Goal: Information Seeking & Learning: Learn about a topic

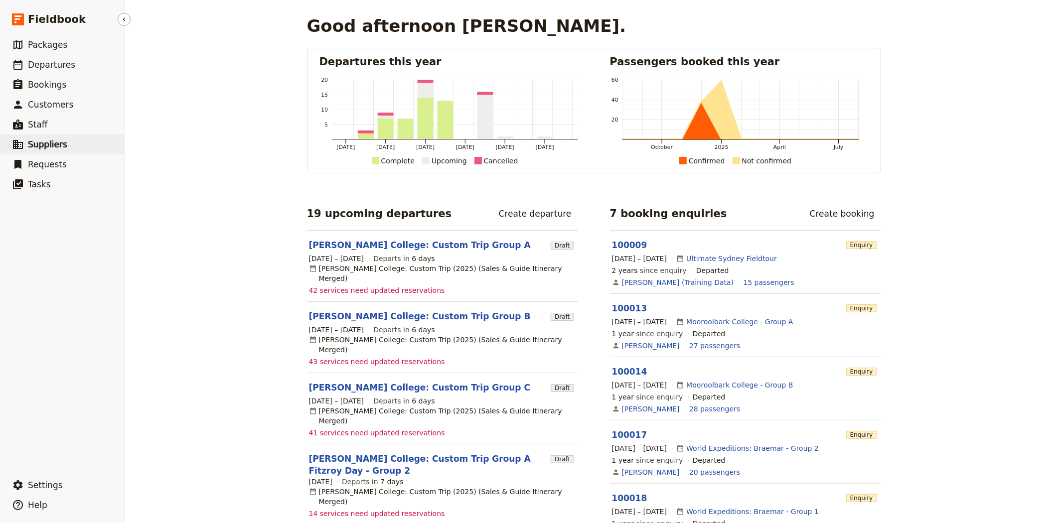
click at [59, 148] on span "Suppliers" at bounding box center [47, 145] width 39 height 10
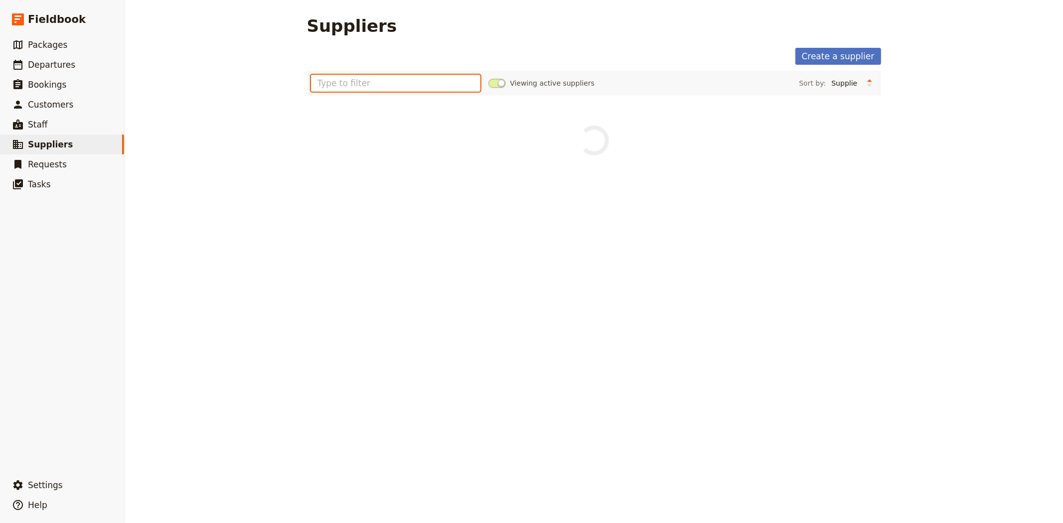
click at [336, 81] on input "text" at bounding box center [396, 83] width 170 height 17
type input "SMALL WORLD JOURNEYS"
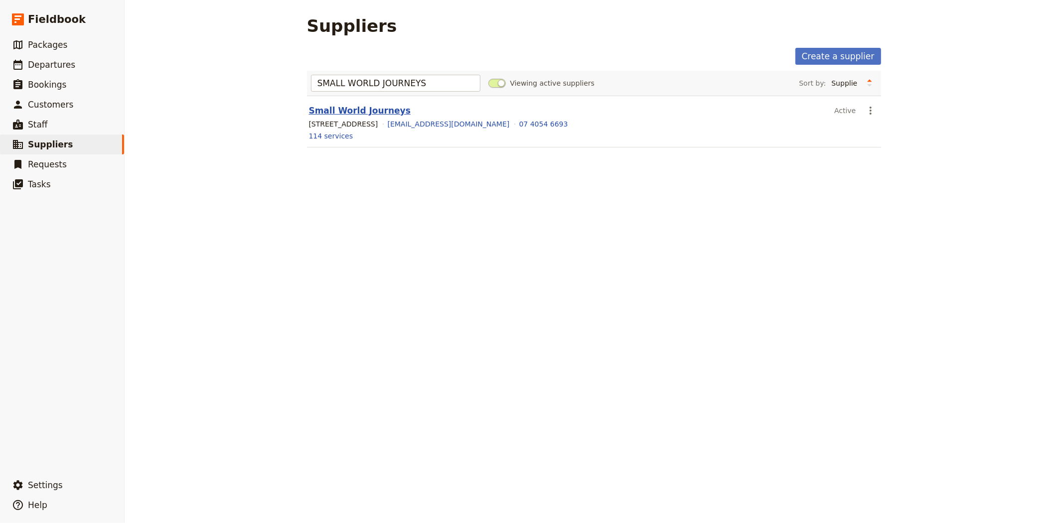
click at [359, 115] on link "Small World Journeys" at bounding box center [360, 111] width 102 height 10
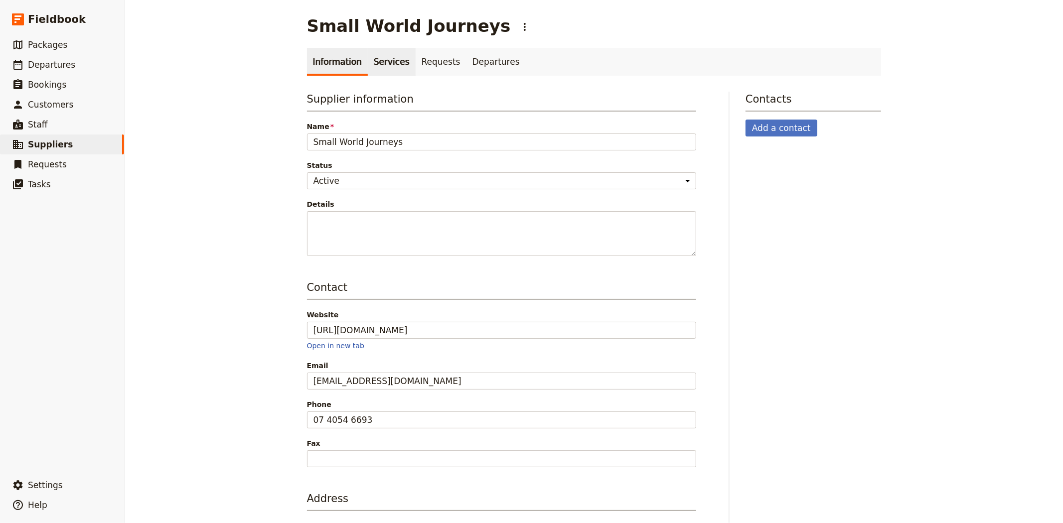
click at [384, 62] on link "Services" at bounding box center [392, 62] width 48 height 28
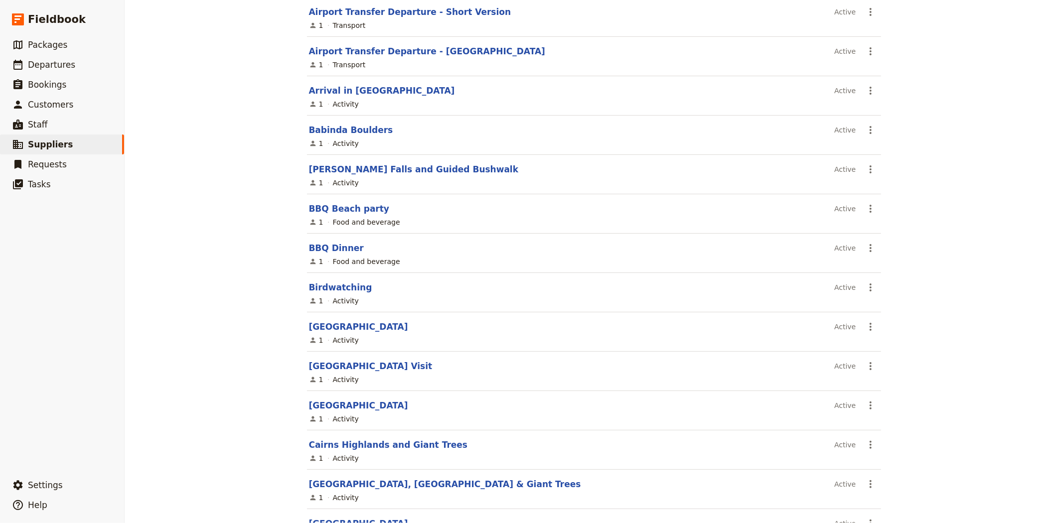
scroll to position [443, 0]
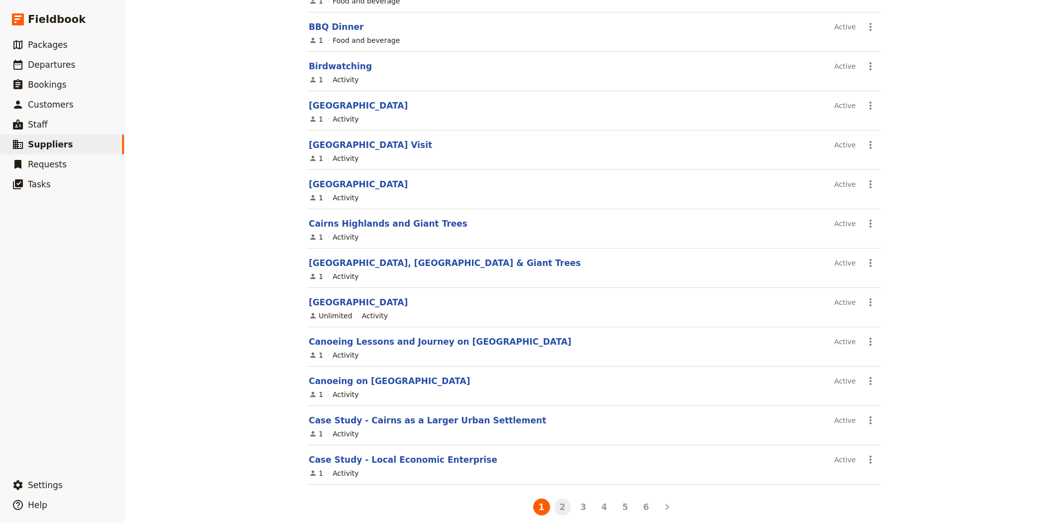
click at [555, 504] on button "2" at bounding box center [562, 507] width 17 height 17
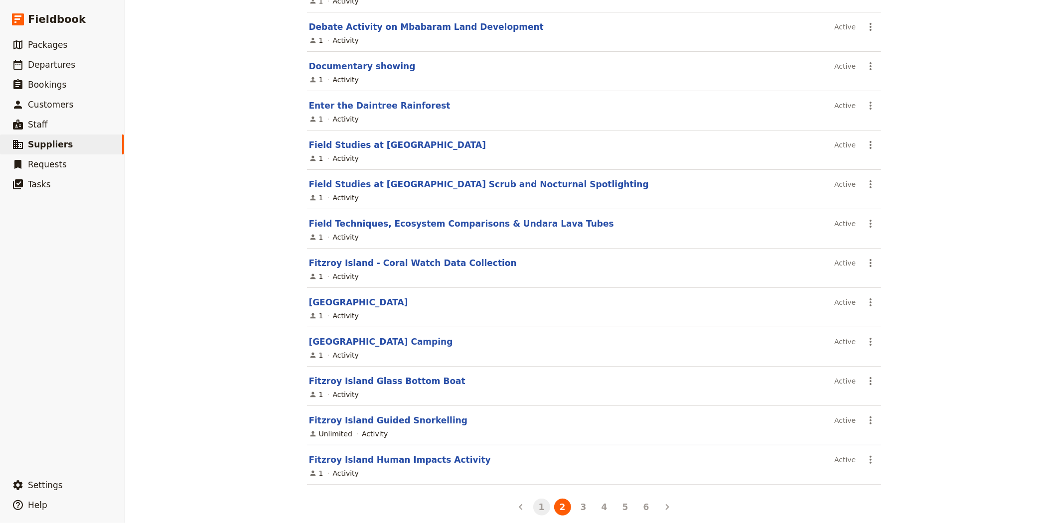
click at [537, 512] on button "1" at bounding box center [541, 507] width 17 height 17
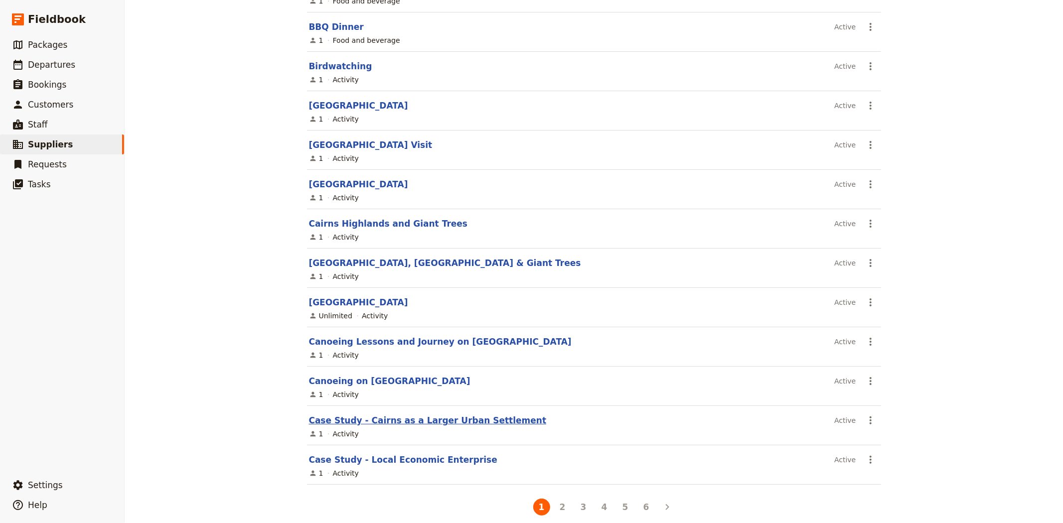
click at [404, 420] on link "Case Study - Cairns as a Larger Urban Settlement" at bounding box center [428, 421] width 238 height 10
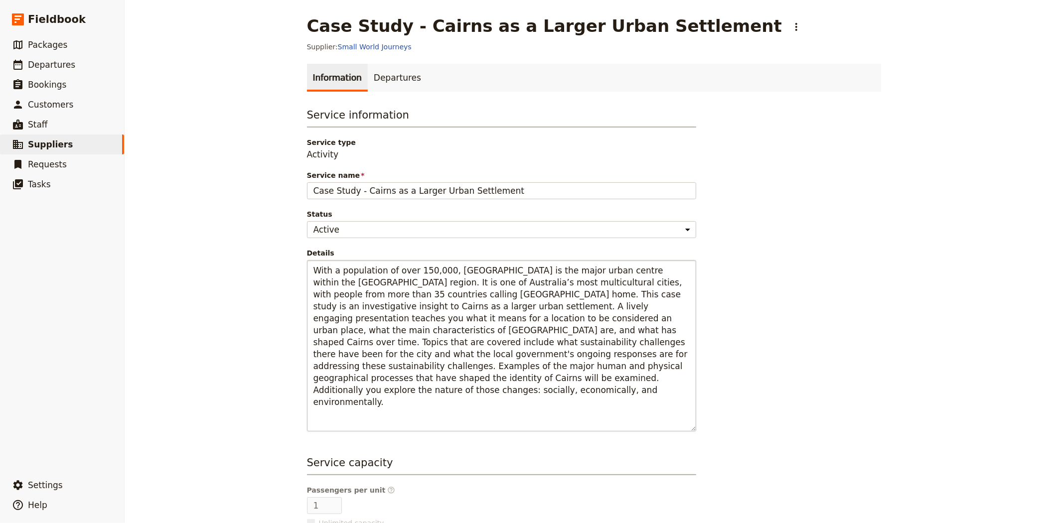
drag, startPoint x: 684, startPoint y: 374, endPoint x: 686, endPoint y: 429, distance: 54.9
click at [686, 429] on textarea "With a population of over 150,000, [GEOGRAPHIC_DATA] is the major urban centre …" at bounding box center [501, 345] width 389 height 171
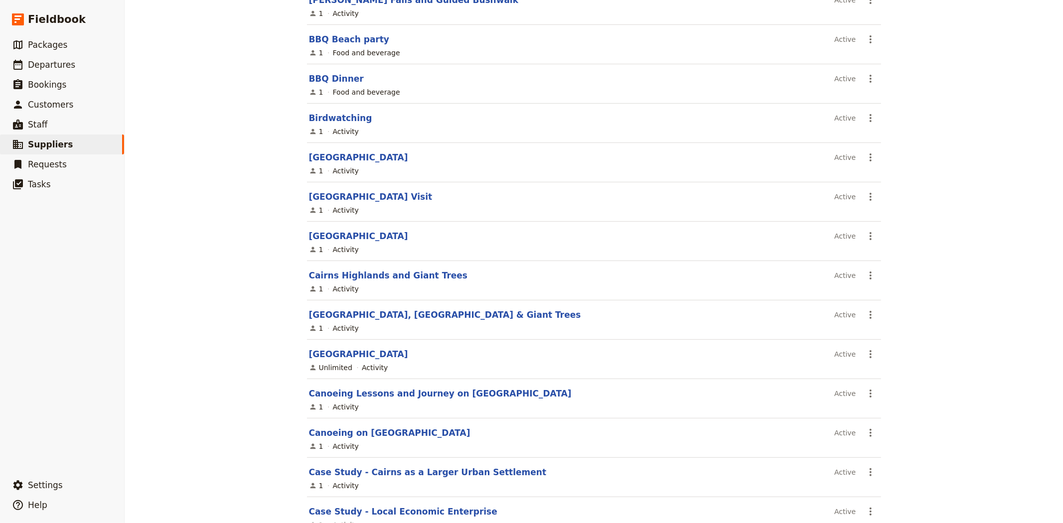
scroll to position [456, 0]
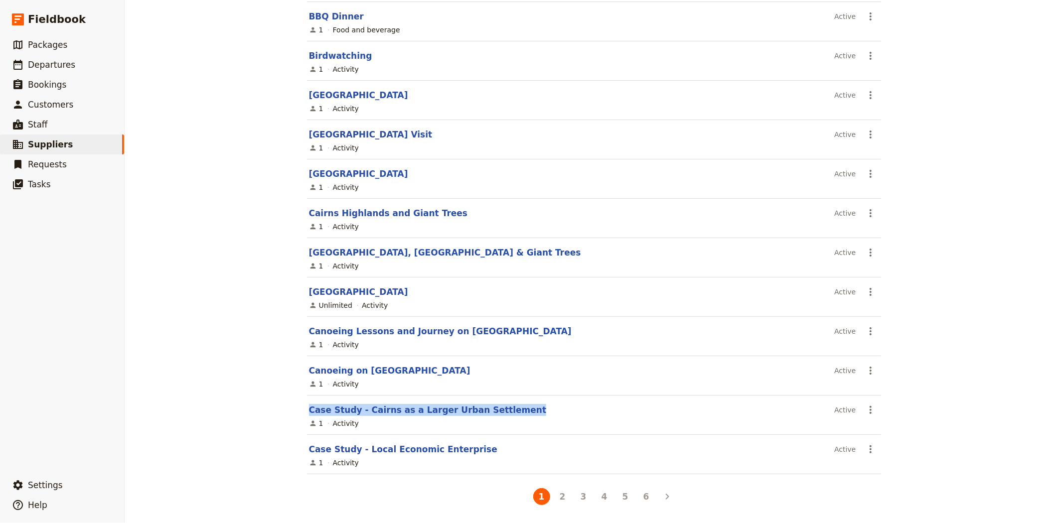
drag, startPoint x: 501, startPoint y: 409, endPoint x: 297, endPoint y: 409, distance: 204.3
click at [297, 409] on main "Small World Journeys ​ Information Services Requests Departures Create a servic…" at bounding box center [594, 35] width 598 height 976
copy link "Case Study - Cairns as a Larger Urban Settlement"
click at [561, 496] on button "2" at bounding box center [562, 496] width 17 height 17
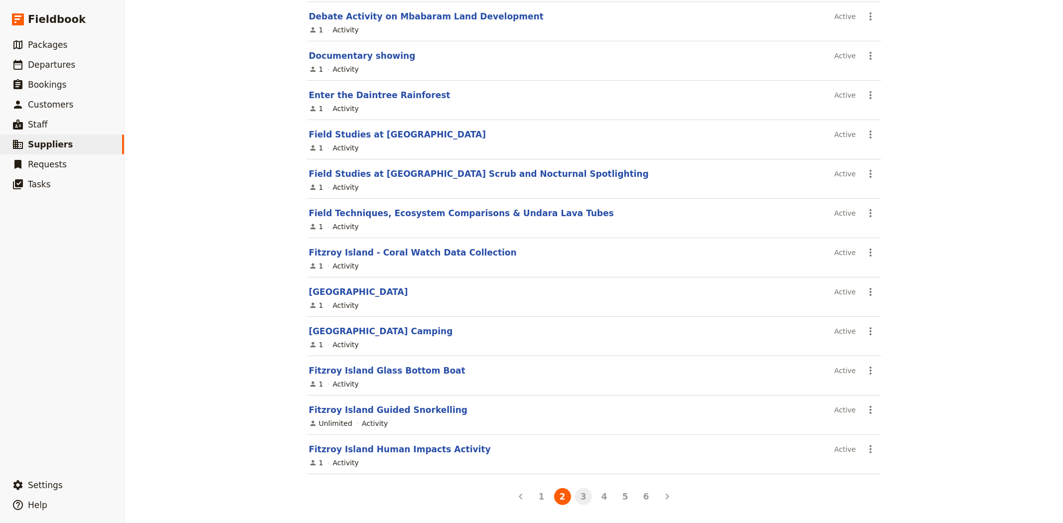
click at [579, 501] on button "3" at bounding box center [583, 496] width 17 height 17
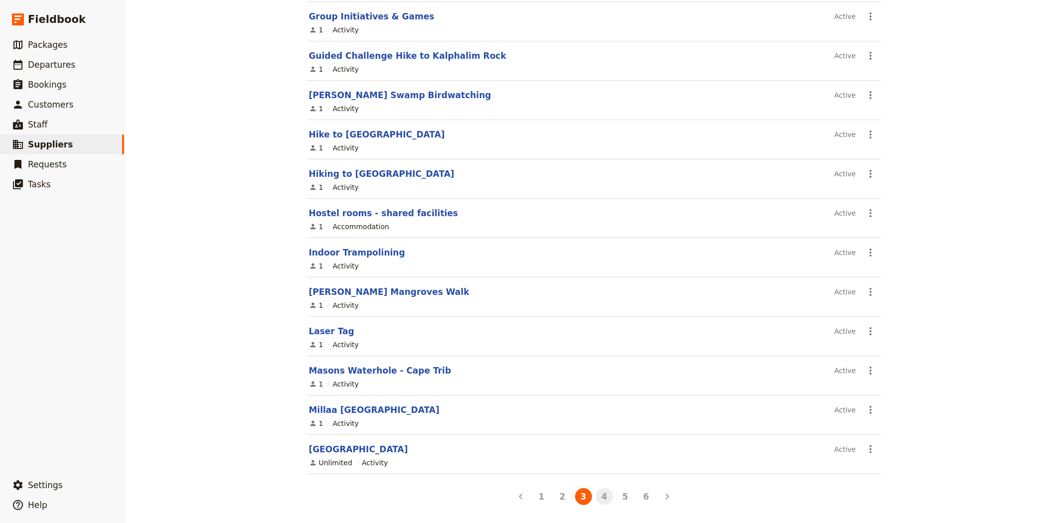
click at [602, 496] on button "4" at bounding box center [604, 496] width 17 height 17
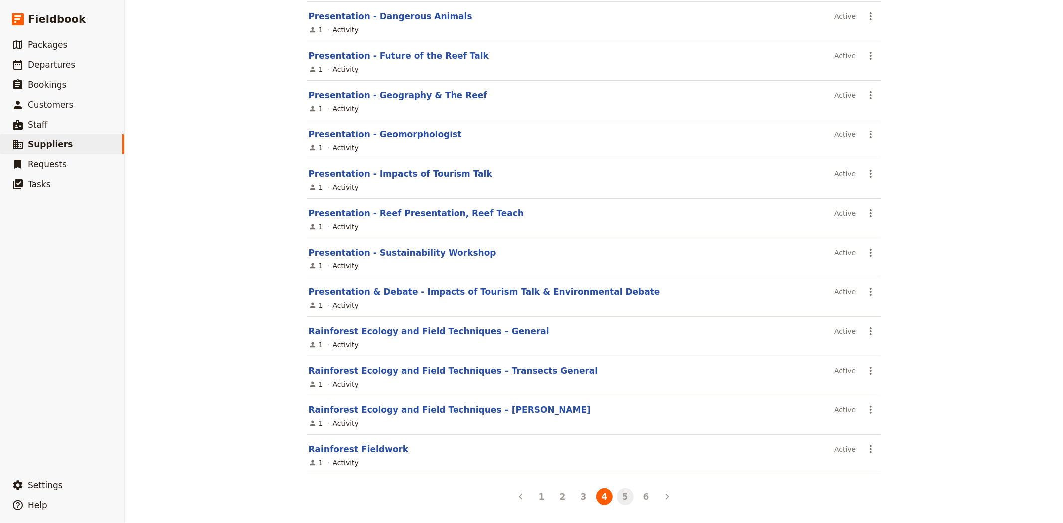
click at [618, 501] on button "5" at bounding box center [625, 496] width 17 height 17
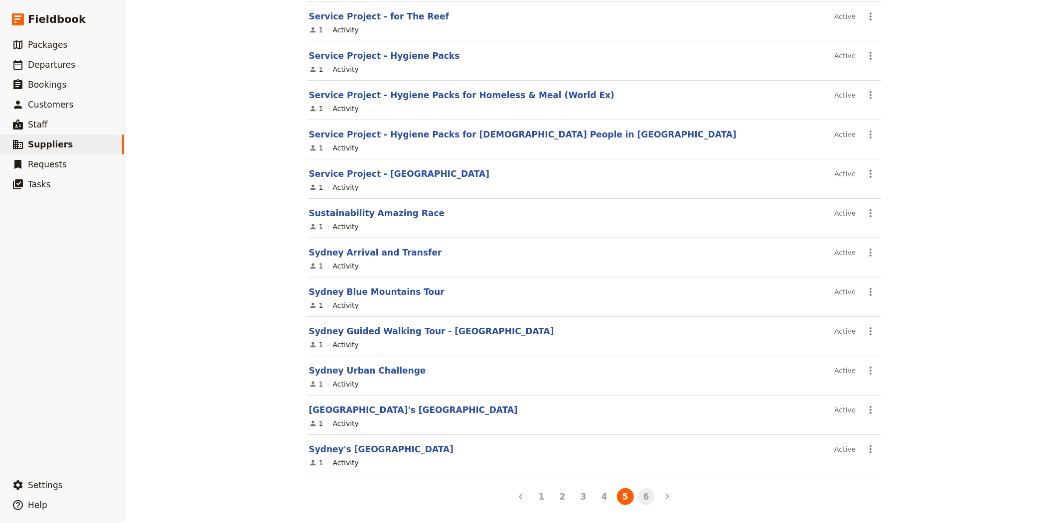
click at [640, 495] on button "6" at bounding box center [646, 496] width 17 height 17
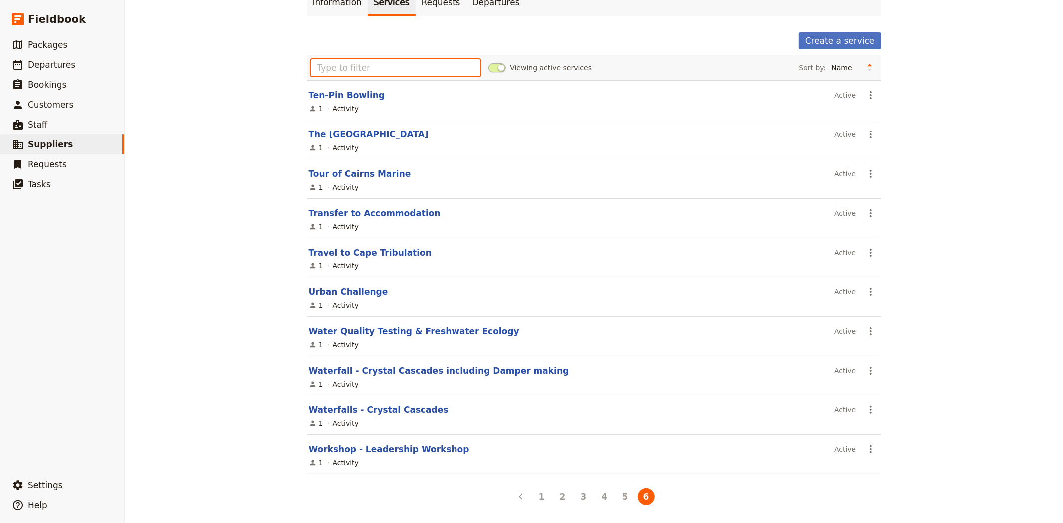
click at [367, 61] on input "text" at bounding box center [396, 67] width 170 height 17
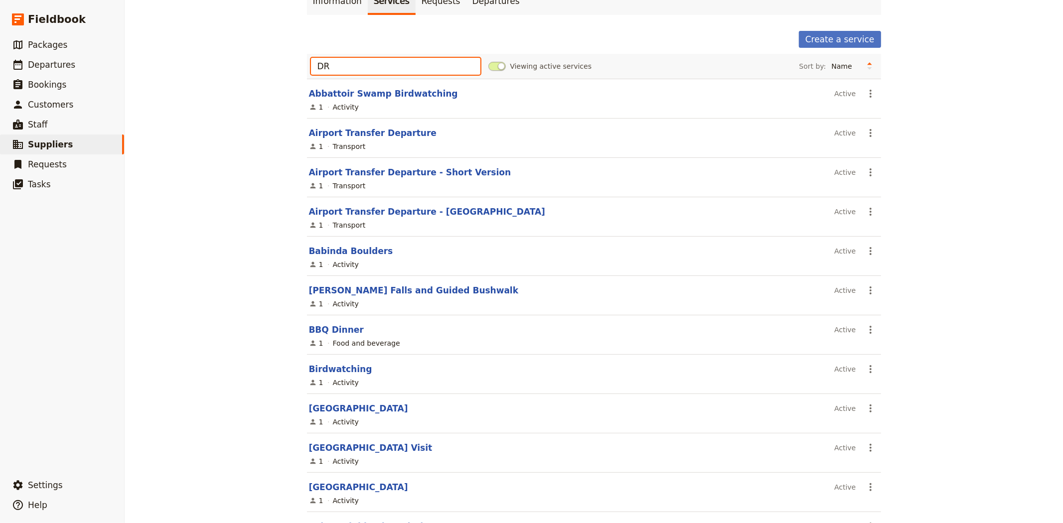
scroll to position [0, 0]
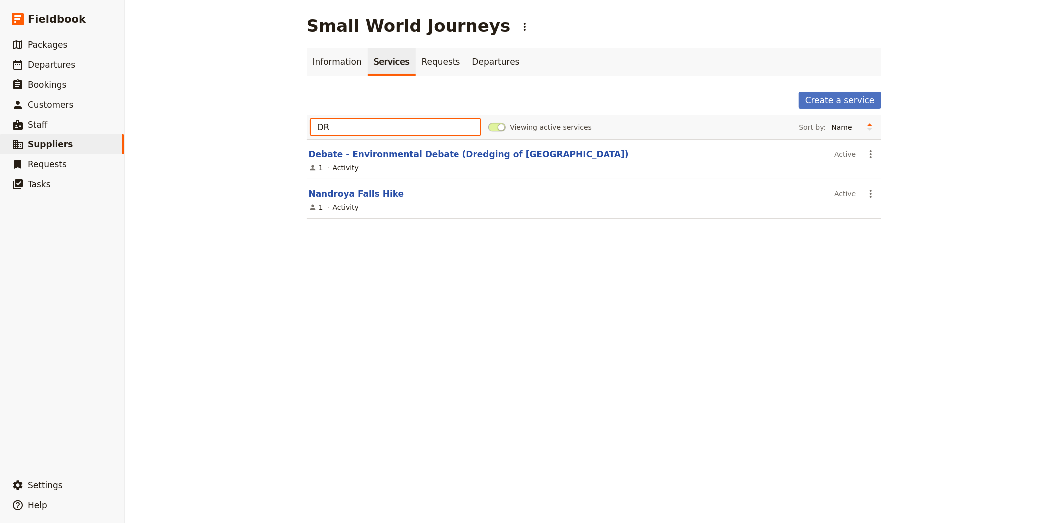
type input "D"
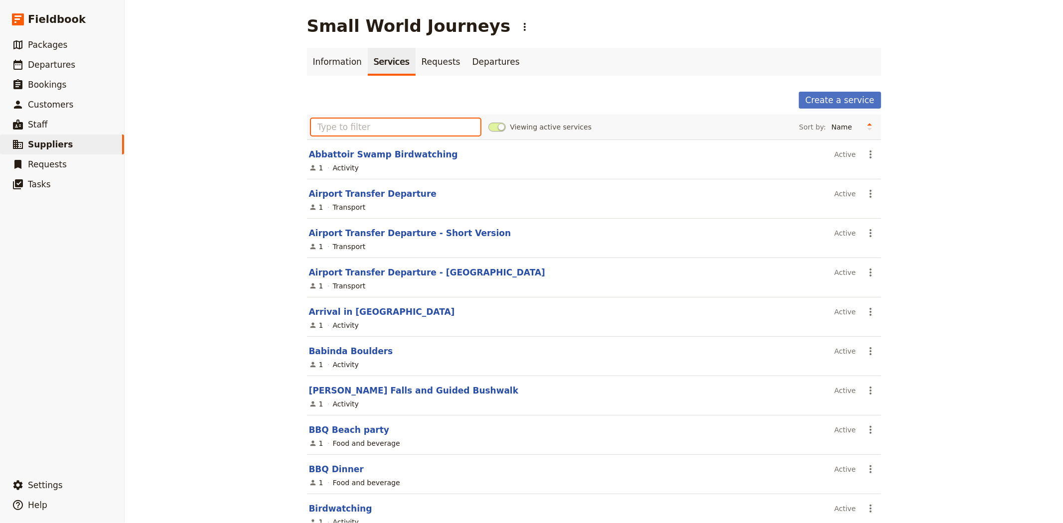
click at [350, 120] on input "text" at bounding box center [396, 127] width 170 height 17
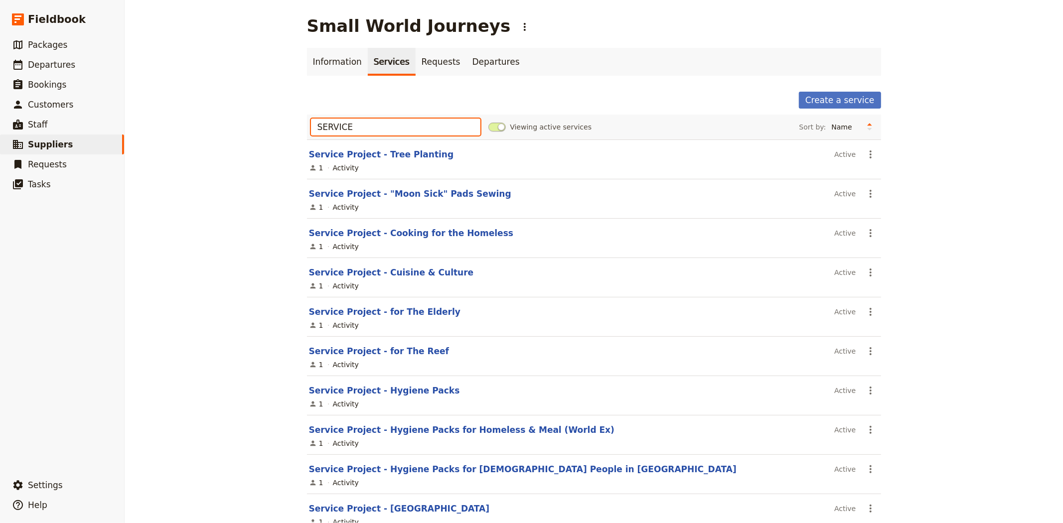
type input "SERVICE"
click at [230, 191] on div "Small World Journeys ​ Information Services Requests Departures Create a servic…" at bounding box center [594, 261] width 938 height 523
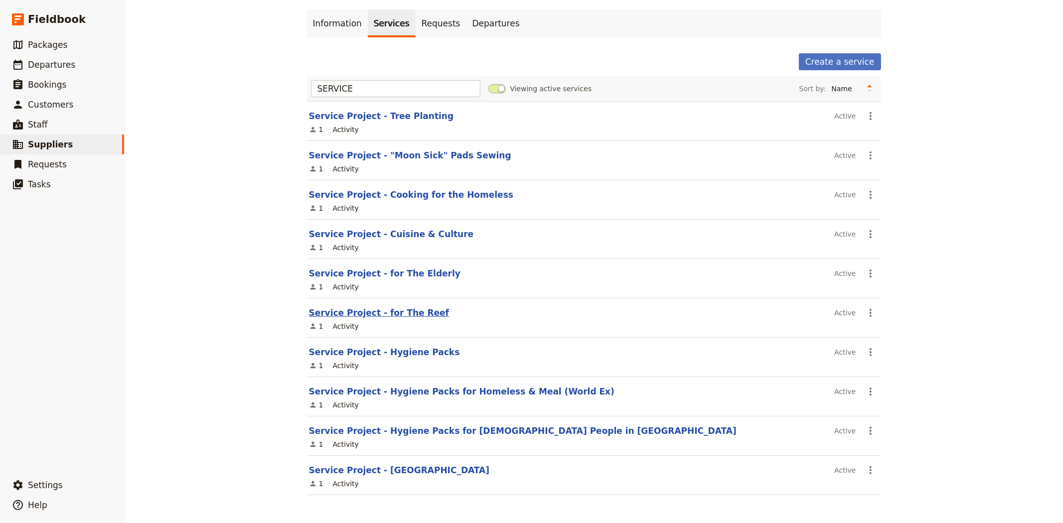
click at [388, 309] on link "Service Project - for The Reef" at bounding box center [379, 313] width 141 height 10
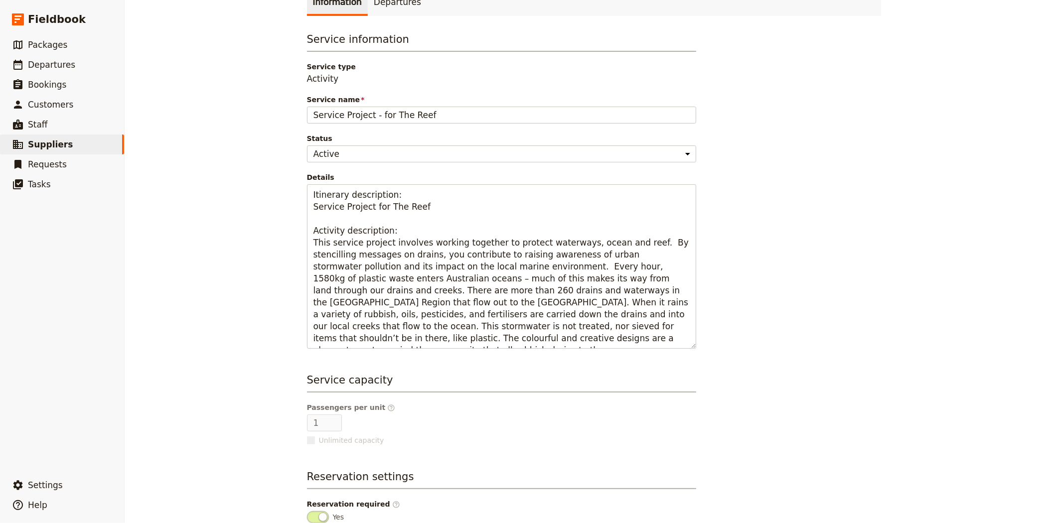
scroll to position [95, 0]
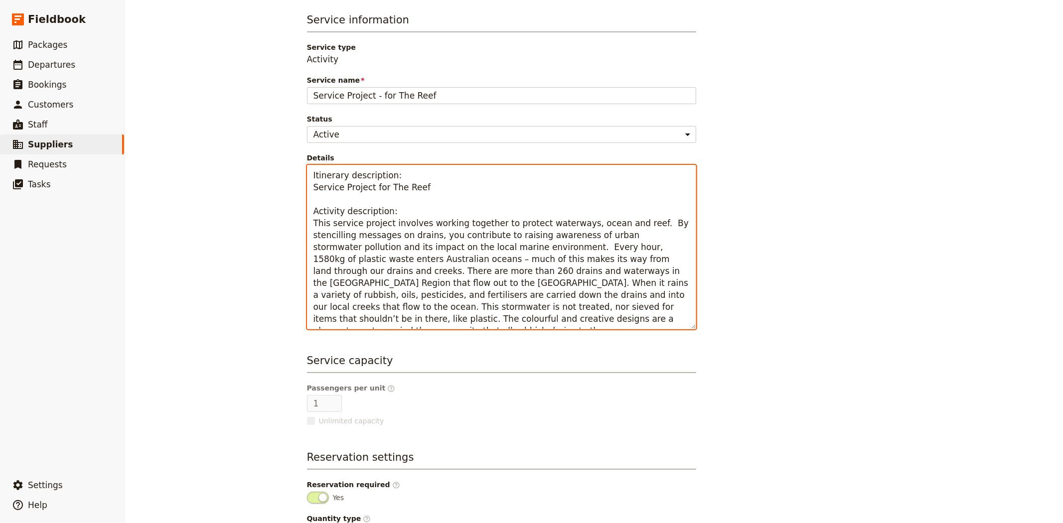
drag, startPoint x: 423, startPoint y: 318, endPoint x: 290, endPoint y: 226, distance: 161.6
click at [290, 226] on div "Service Project - for The Reef ​ Supplier: Small World Journeys Information Dep…" at bounding box center [594, 261] width 938 height 523
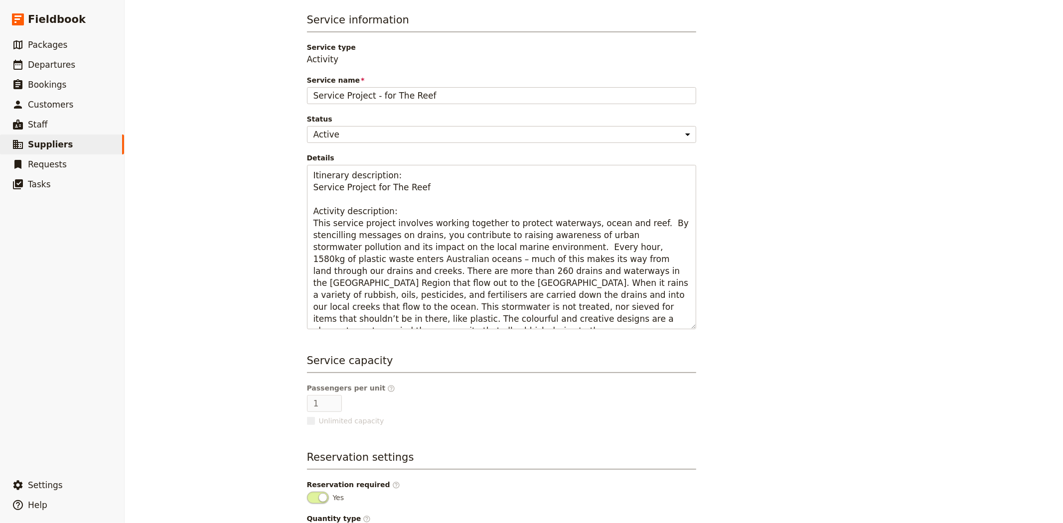
click at [226, 128] on div "Service Project - for The Reef ​ Supplier: Small World Journeys Information Dep…" at bounding box center [594, 261] width 938 height 523
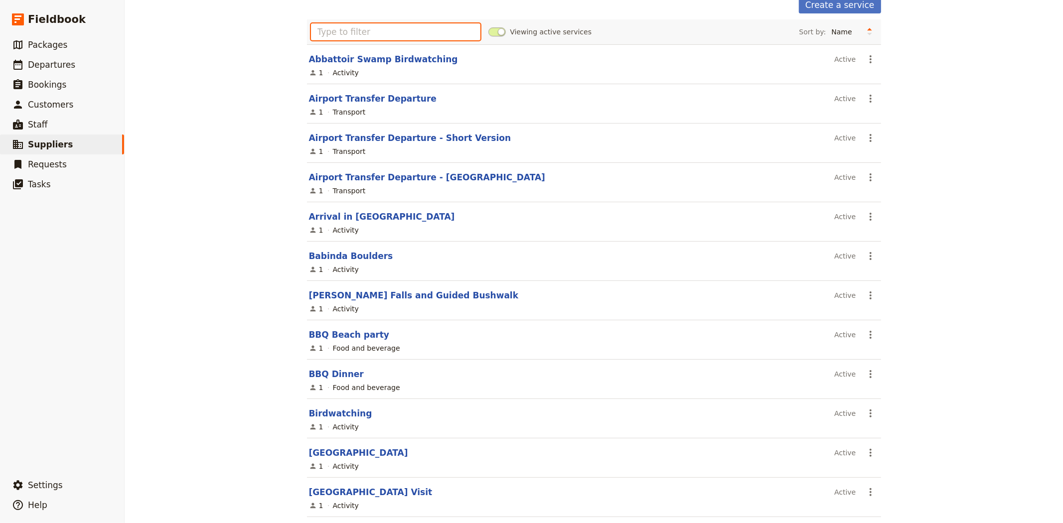
click at [412, 26] on input "text" at bounding box center [396, 31] width 170 height 17
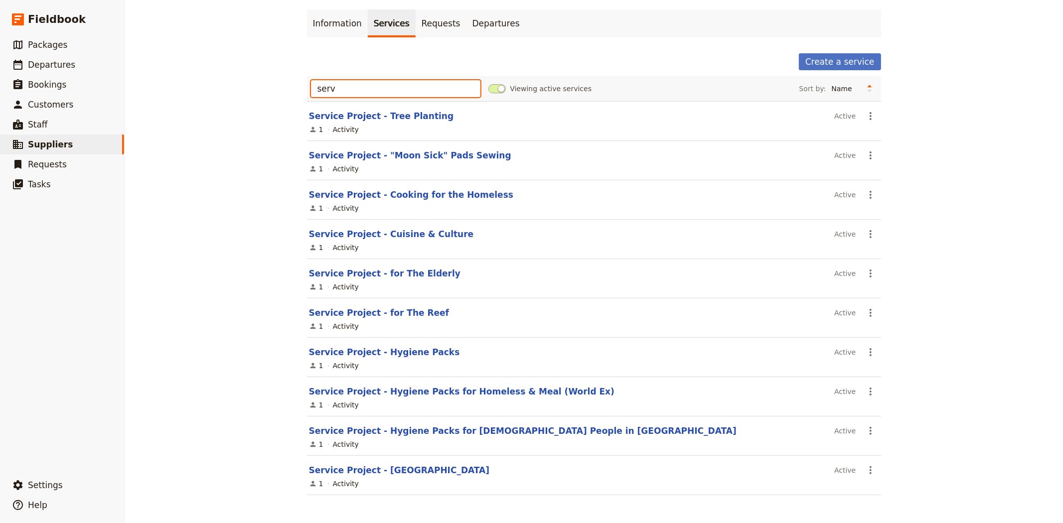
scroll to position [40, 0]
type input "service pro"
click at [434, 153] on link "Service Project - "Moon Sick" Pads Sewing" at bounding box center [410, 156] width 202 height 10
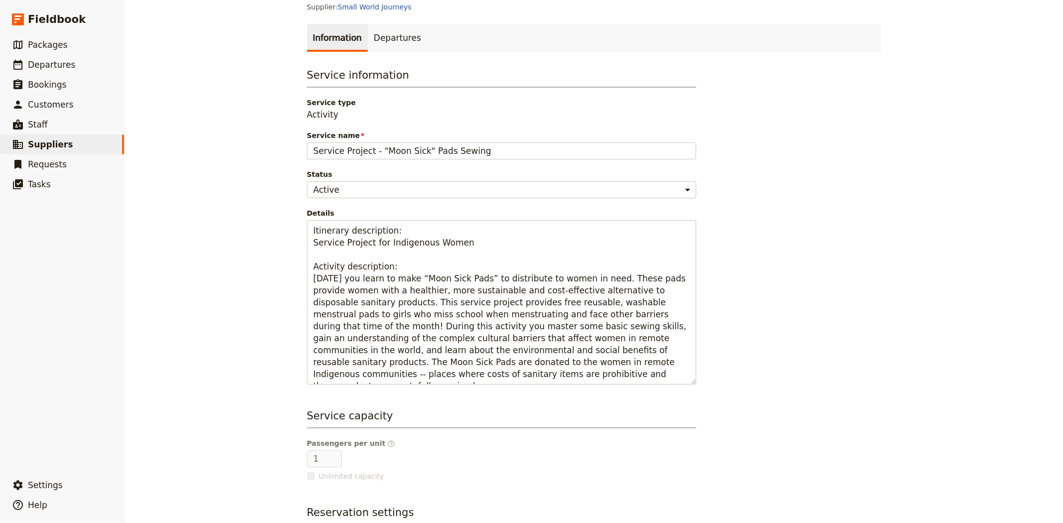
click at [241, 197] on div "Service Project - "Moon Sick" Pads Sewing ​ Supplier: Small World Journeys Info…" at bounding box center [594, 261] width 938 height 523
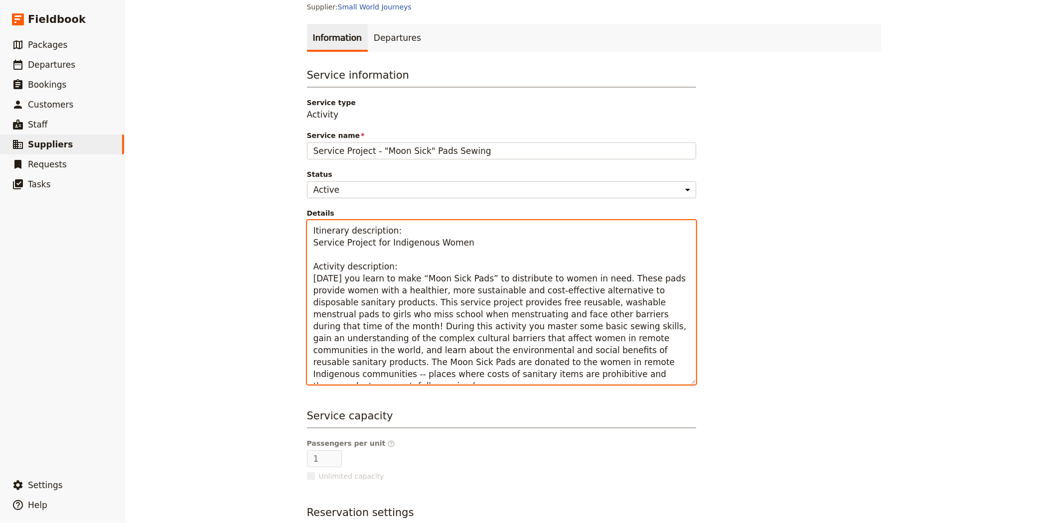
click at [430, 374] on textarea "Itinerary description: Service Project for Indigenous Women Activity descriptio…" at bounding box center [501, 302] width 389 height 164
drag, startPoint x: 424, startPoint y: 377, endPoint x: 273, endPoint y: 275, distance: 182.0
click at [273, 275] on div "Service Project - "Moon Sick" Pads Sewing ​ Supplier: Small World Journeys Info…" at bounding box center [594, 261] width 938 height 523
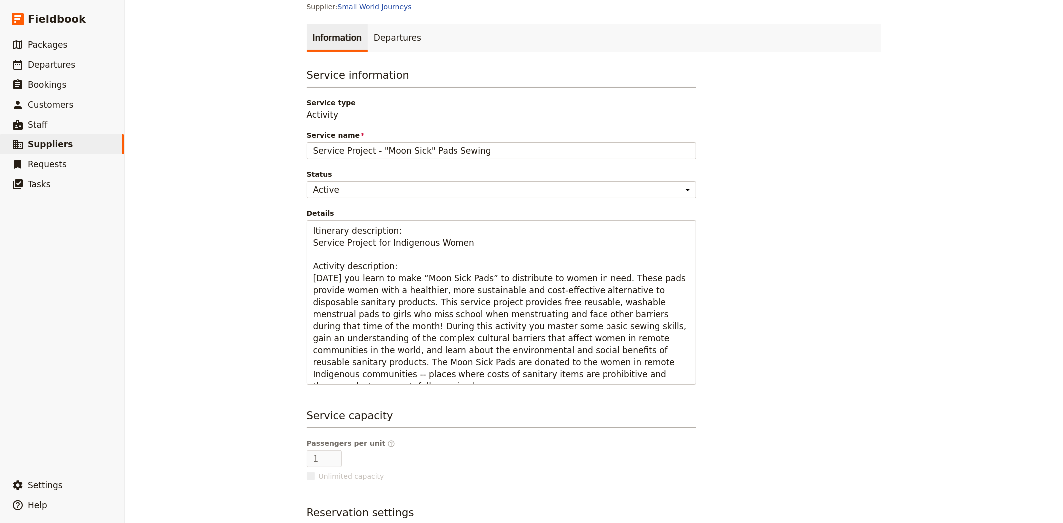
click at [212, 318] on div "Service Project - "Moon Sick" Pads Sewing ​ Supplier: Small World Journeys Info…" at bounding box center [594, 261] width 938 height 523
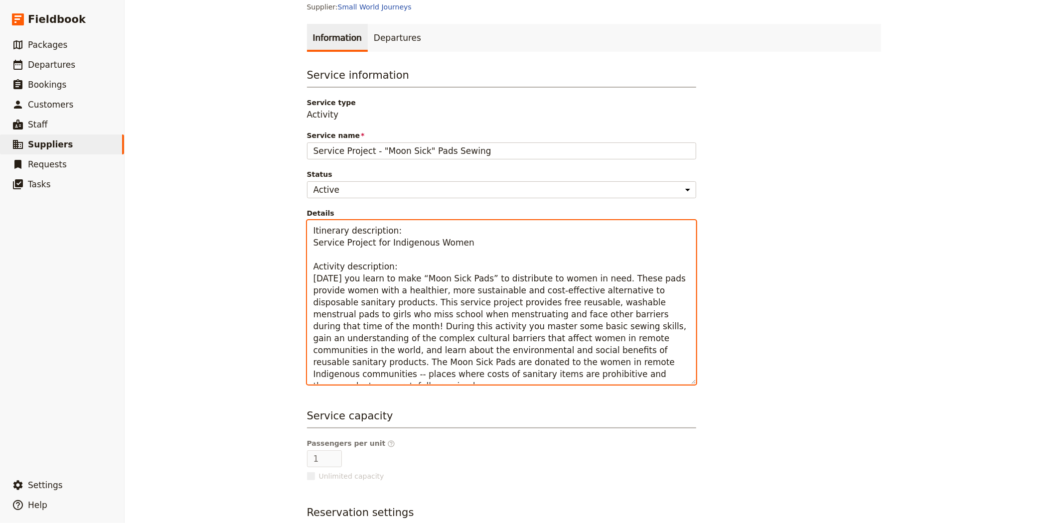
drag, startPoint x: 399, startPoint y: 376, endPoint x: 288, endPoint y: 183, distance: 223.0
click at [288, 183] on div "Service Project - "Moon Sick" Pads Sewing ​ Supplier: Small World Journeys Info…" at bounding box center [594, 261] width 938 height 523
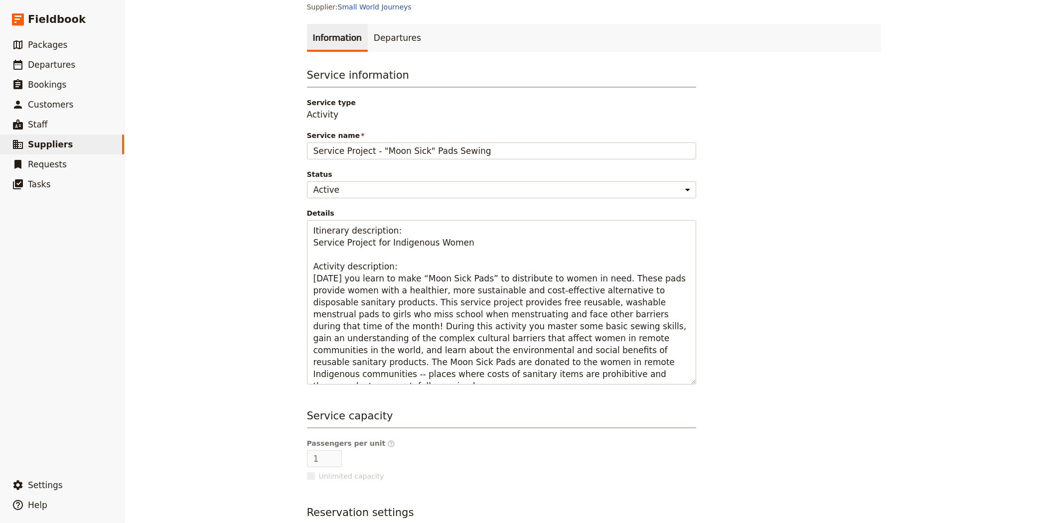
click at [216, 230] on div "Service Project - "Moon Sick" Pads Sewing ​ Supplier: Small World Journeys Info…" at bounding box center [594, 261] width 938 height 523
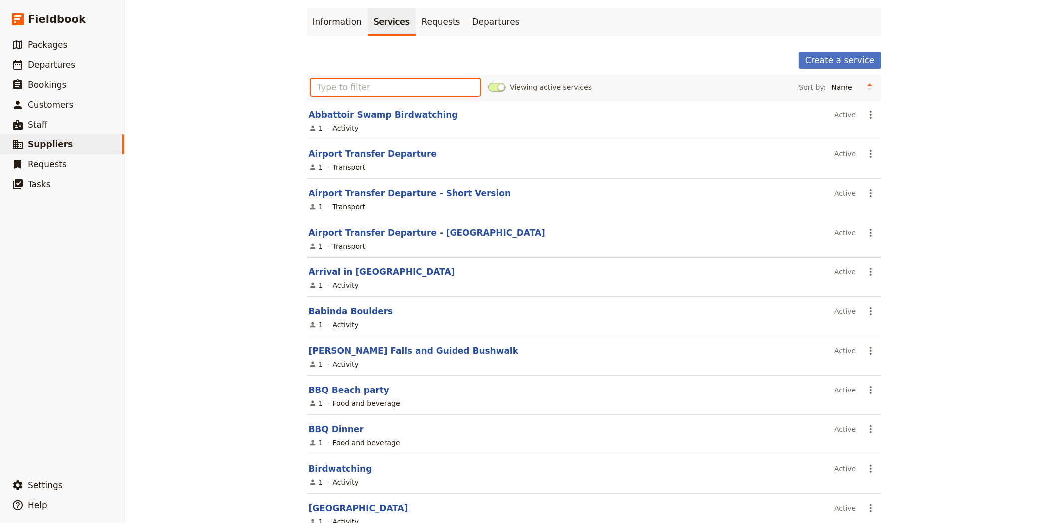
click at [388, 86] on input "text" at bounding box center [396, 87] width 170 height 17
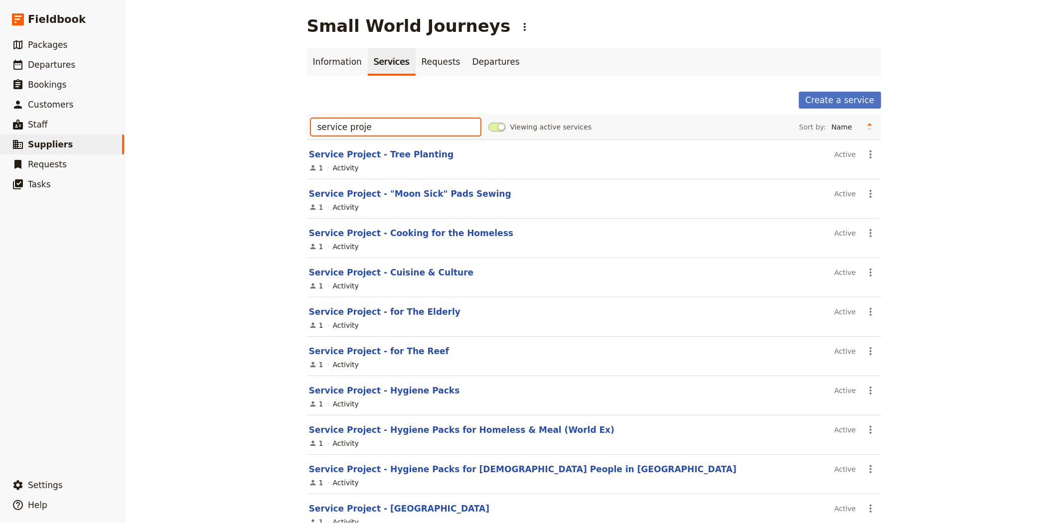
type input "service proje"
click at [250, 370] on div "Small World Journeys ​ Information Services Requests Departures Create a servic…" at bounding box center [594, 261] width 938 height 523
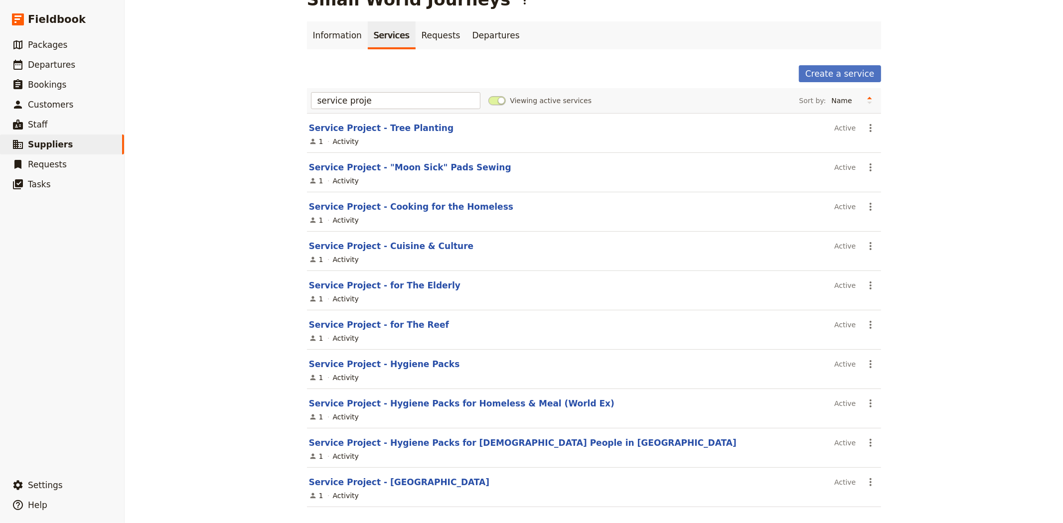
scroll to position [40, 0]
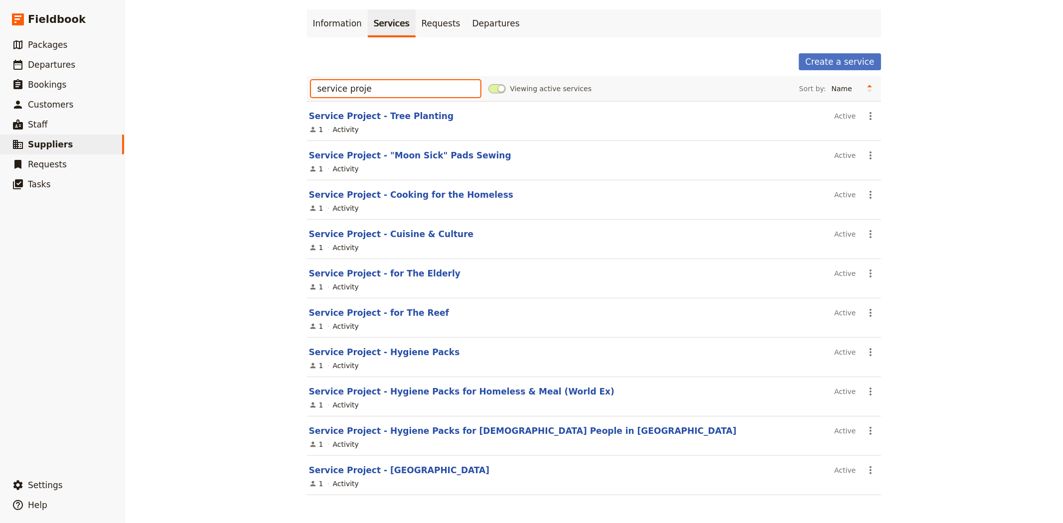
drag, startPoint x: 363, startPoint y: 92, endPoint x: 271, endPoint y: 88, distance: 92.3
click at [271, 88] on div "Small World Journeys ​ Information Services Requests Departures Create a servic…" at bounding box center [594, 261] width 938 height 523
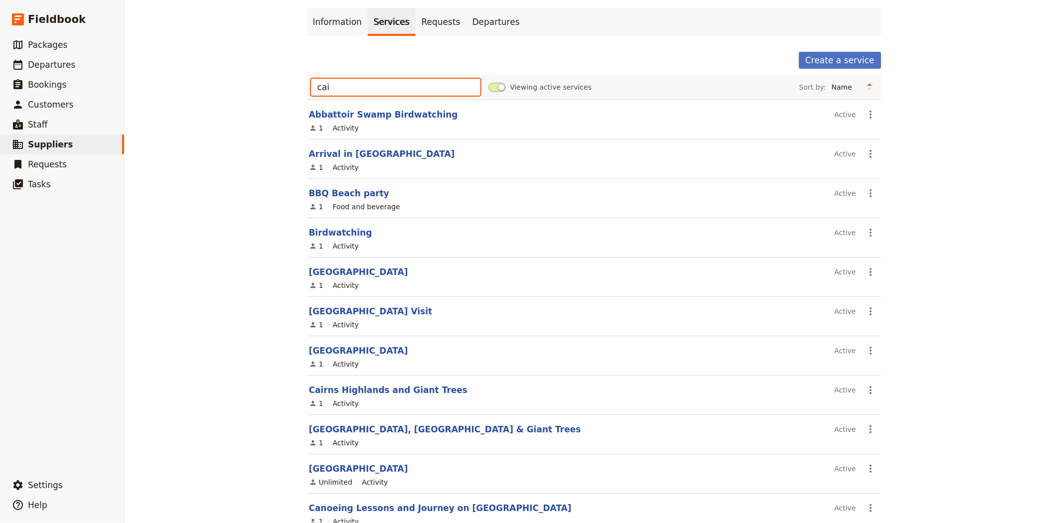
scroll to position [0, 0]
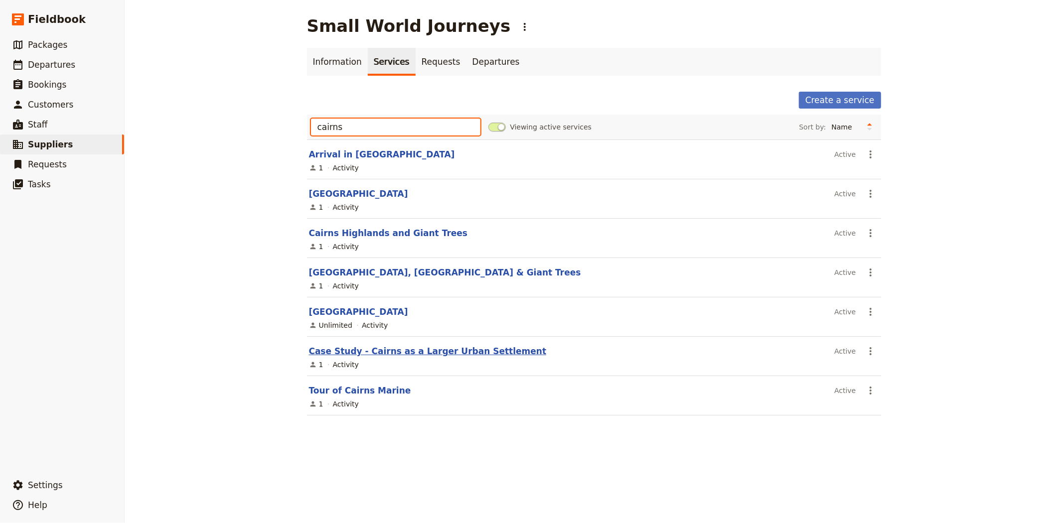
type input "cairns"
click at [432, 347] on link "Case Study - Cairns as a Larger Urban Settlement" at bounding box center [428, 351] width 238 height 10
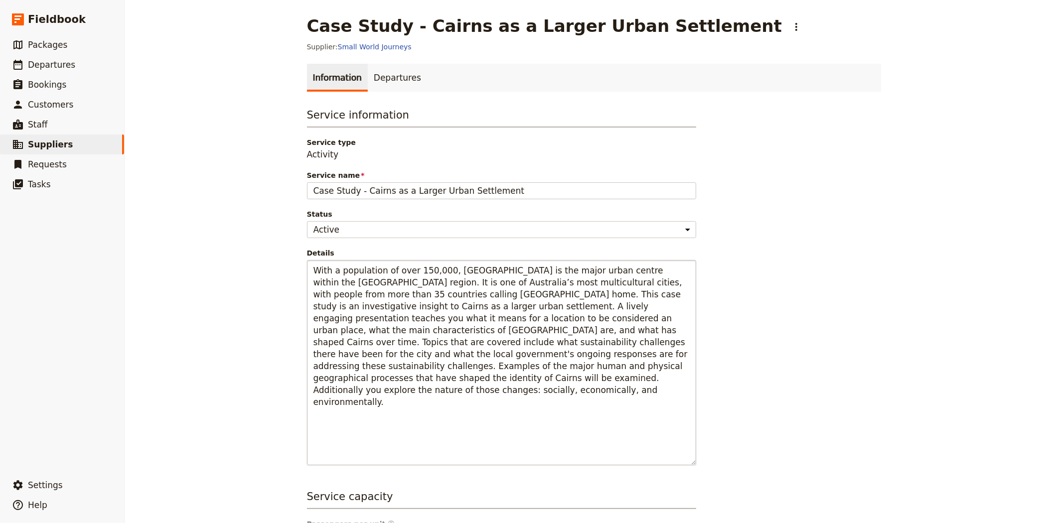
drag, startPoint x: 688, startPoint y: 372, endPoint x: 676, endPoint y: 461, distance: 89.6
click at [676, 461] on textarea "With a population of over 150,000, [GEOGRAPHIC_DATA] is the major urban centre …" at bounding box center [501, 362] width 389 height 205
click at [522, 179] on span "Service name" at bounding box center [501, 175] width 389 height 10
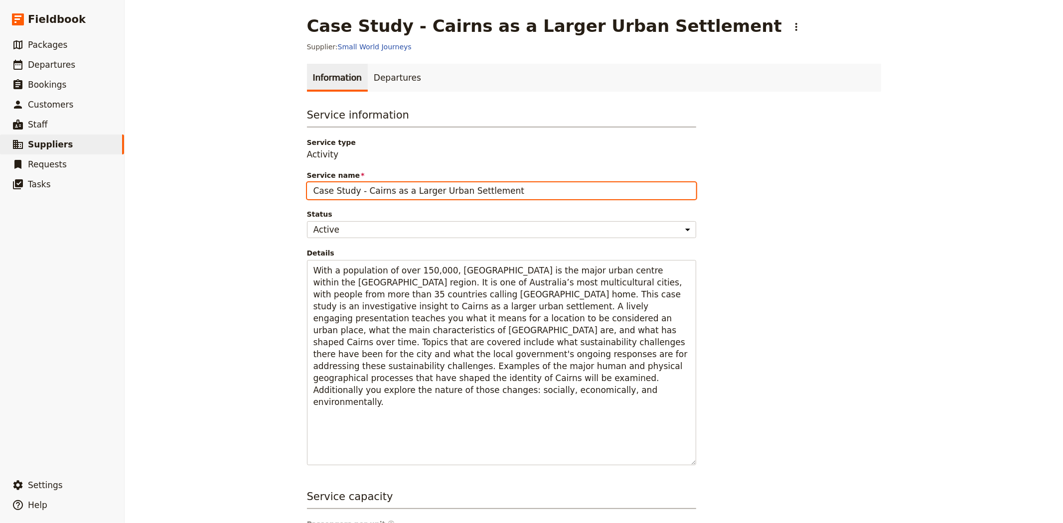
click at [522, 182] on input "Case Study - Cairns as a Larger Urban Settlement" at bounding box center [501, 190] width 389 height 17
drag, startPoint x: 517, startPoint y: 187, endPoint x: 262, endPoint y: 188, distance: 254.7
click at [262, 188] on div "Case Study - Cairns as a Larger Urban Settlement ​ Supplier: Small World Journe…" at bounding box center [594, 261] width 938 height 523
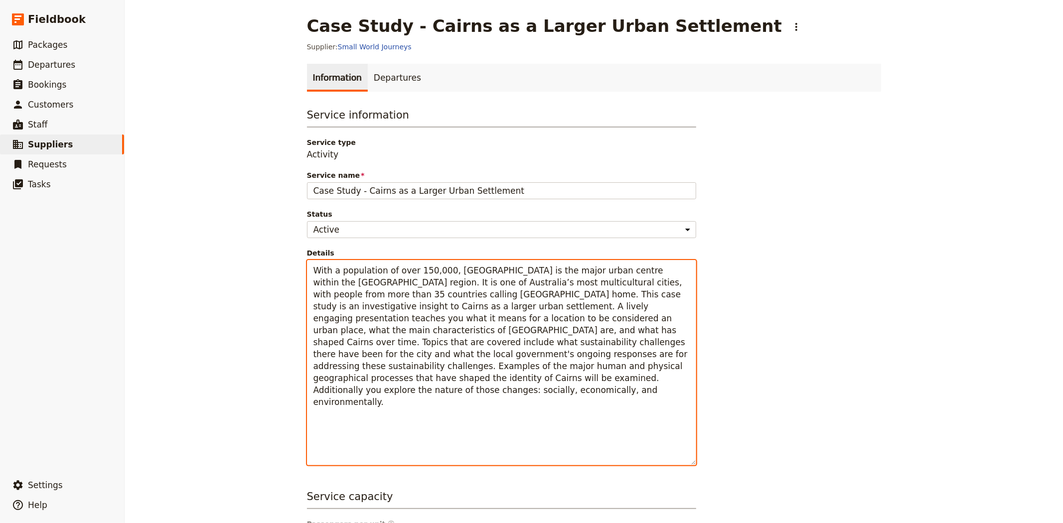
drag, startPoint x: 401, startPoint y: 376, endPoint x: 304, endPoint y: 263, distance: 149.2
click at [307, 263] on textarea "With a population of over 150,000, [GEOGRAPHIC_DATA] is the major urban centre …" at bounding box center [501, 362] width 389 height 205
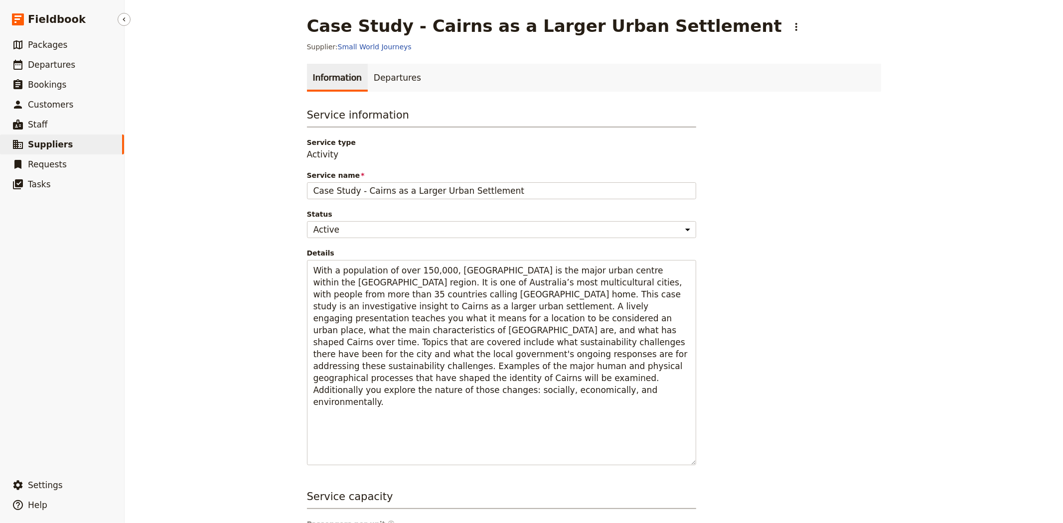
click at [69, 144] on link "​ Suppliers" at bounding box center [62, 145] width 124 height 20
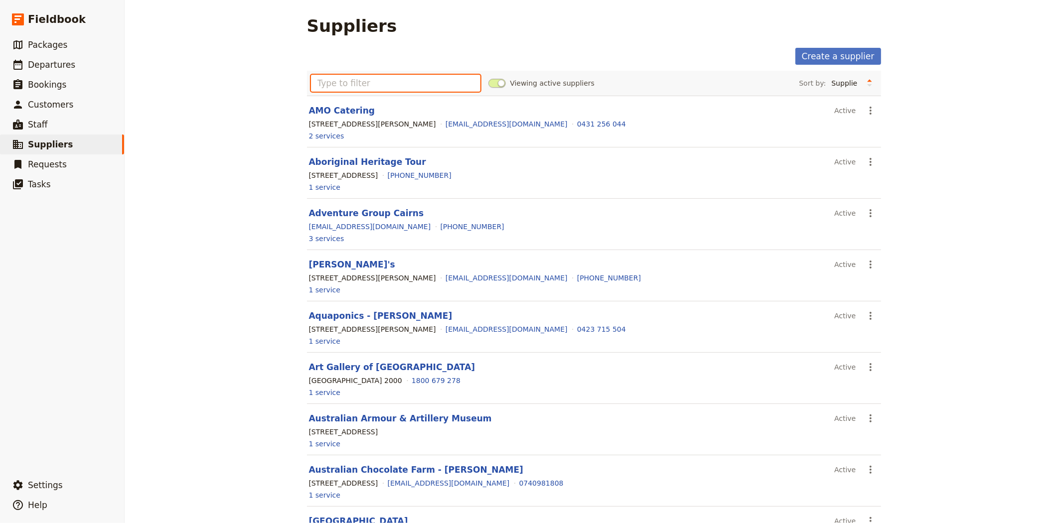
click at [355, 84] on input "text" at bounding box center [396, 83] width 170 height 17
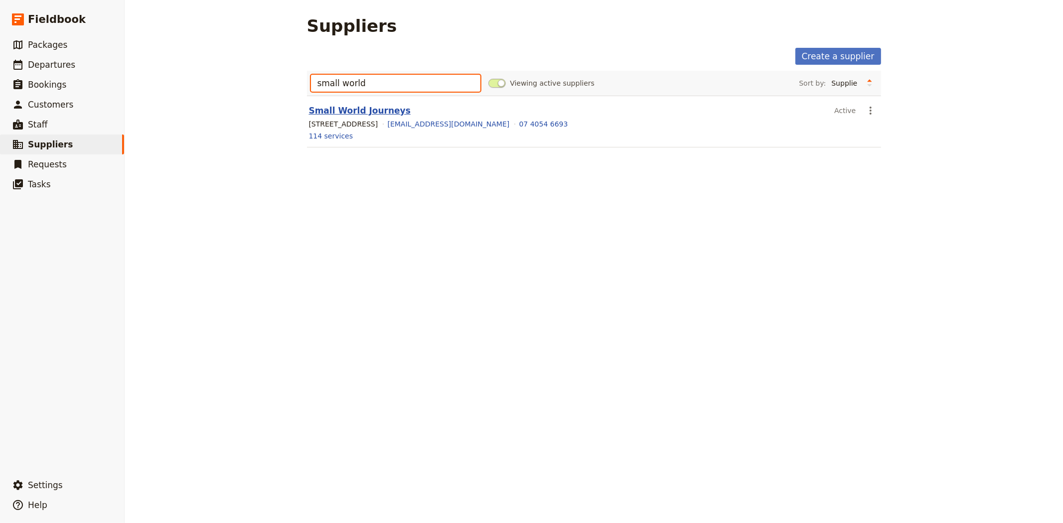
type input "small world"
click at [352, 111] on link "Small World Journeys" at bounding box center [360, 111] width 102 height 10
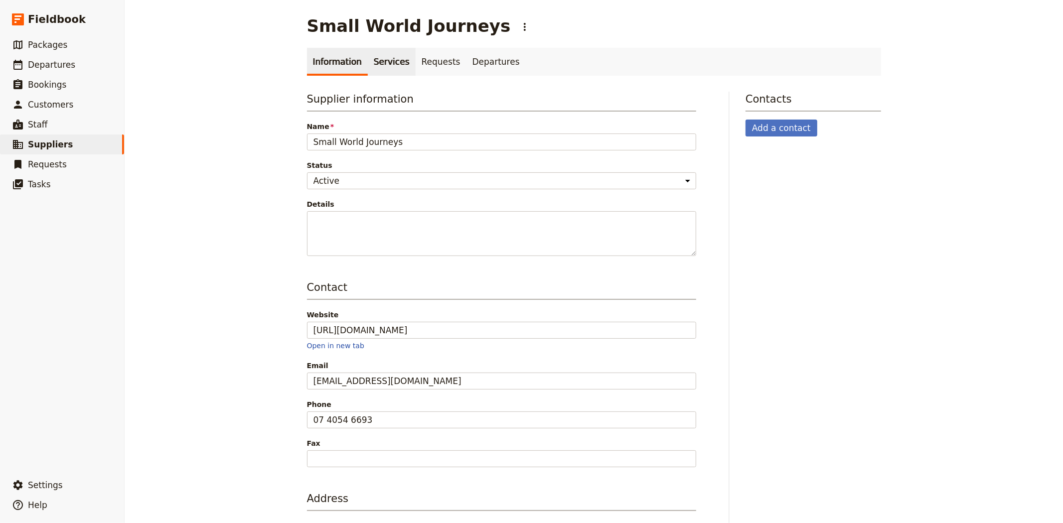
click at [375, 57] on link "Services" at bounding box center [392, 62] width 48 height 28
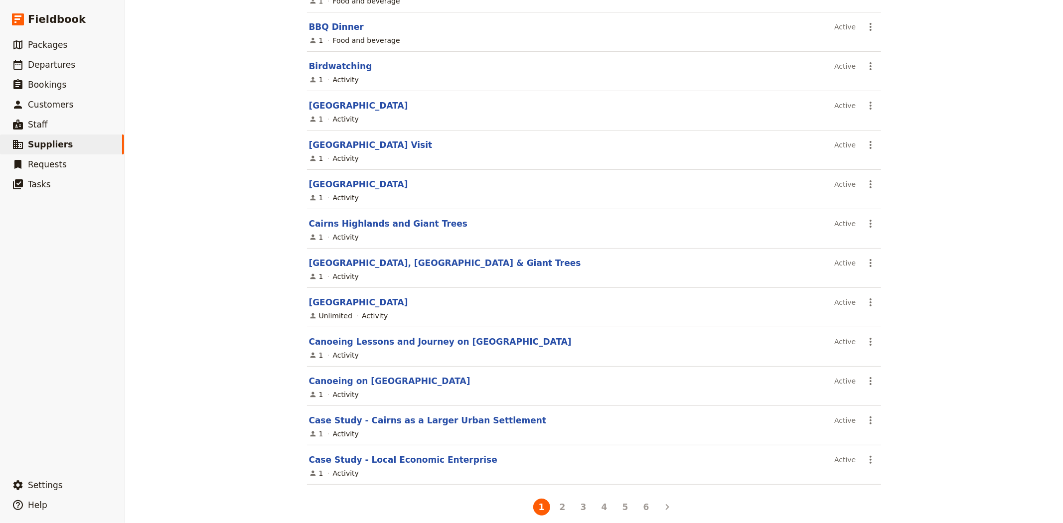
scroll to position [456, 0]
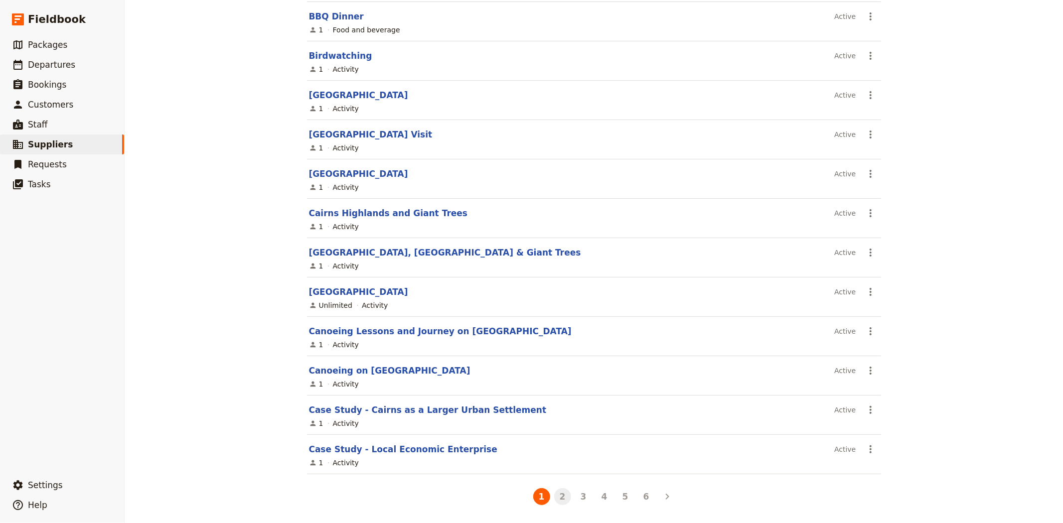
click at [556, 497] on button "2" at bounding box center [562, 496] width 17 height 17
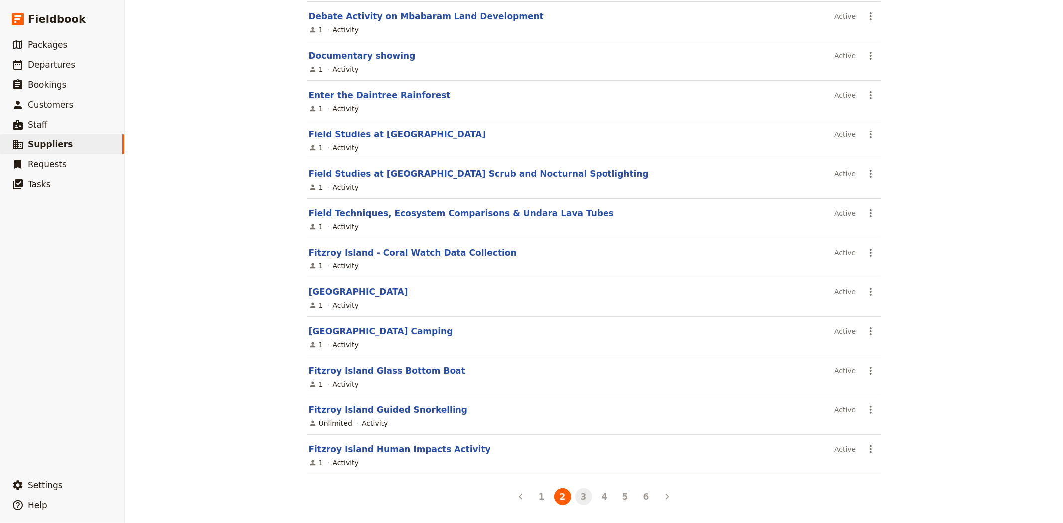
click at [580, 496] on button "3" at bounding box center [583, 496] width 17 height 17
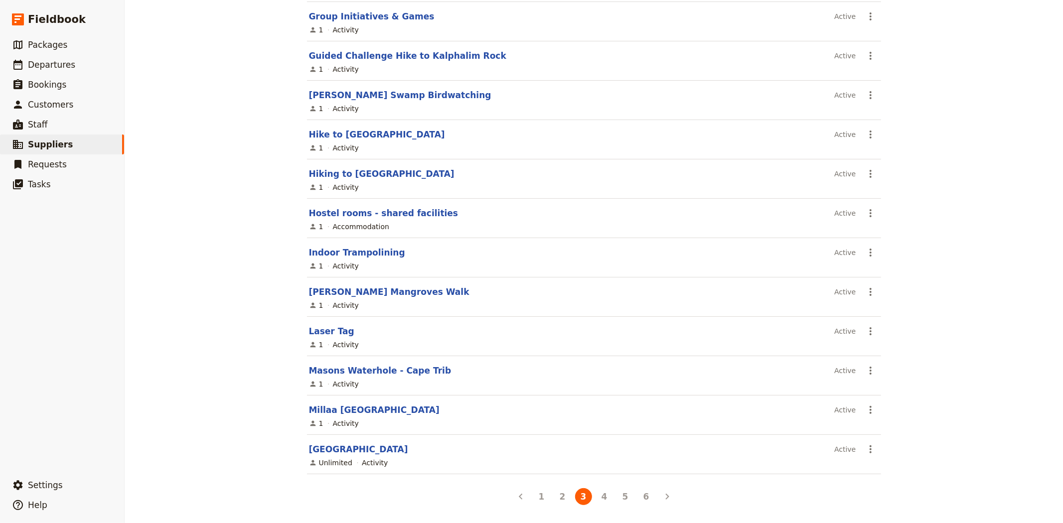
click at [349, 297] on section "[PERSON_NAME] Mangroves Walk Active ​ 1 Activity" at bounding box center [594, 297] width 574 height 39
click at [349, 292] on link "[PERSON_NAME] Mangroves Walk" at bounding box center [389, 292] width 160 height 10
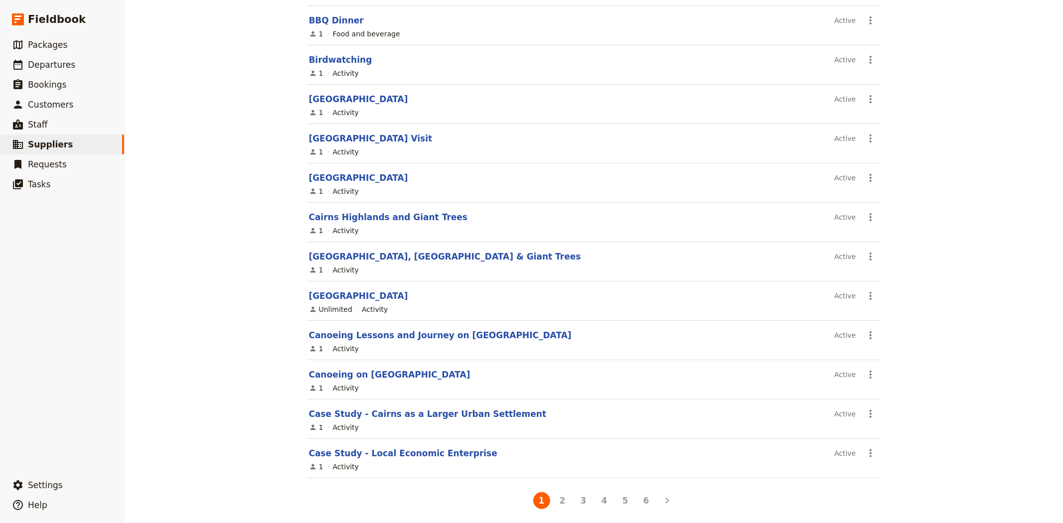
scroll to position [456, 0]
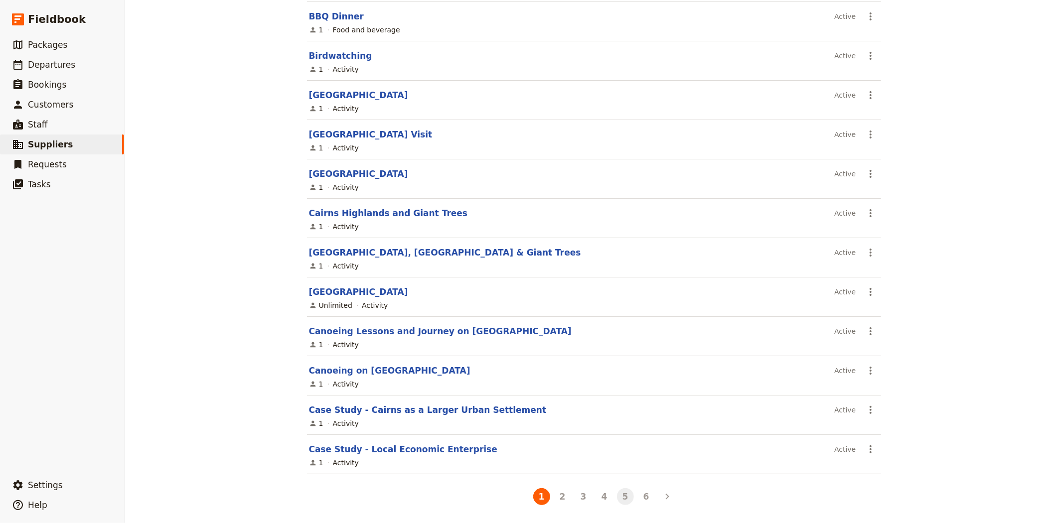
click at [626, 503] on li "5" at bounding box center [625, 496] width 21 height 21
click at [619, 500] on button "5" at bounding box center [625, 496] width 17 height 17
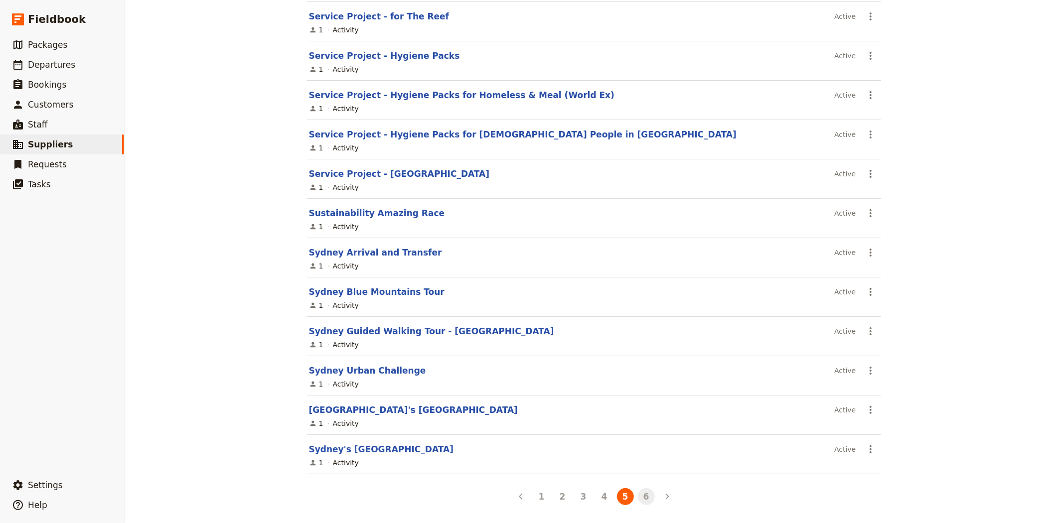
click at [644, 498] on button "6" at bounding box center [646, 496] width 17 height 17
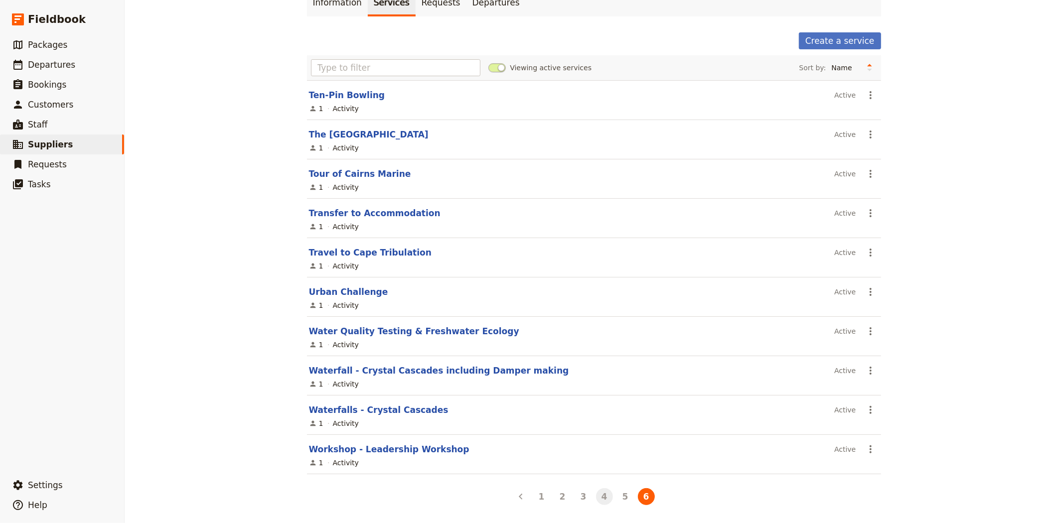
click at [596, 496] on button "4" at bounding box center [604, 496] width 17 height 17
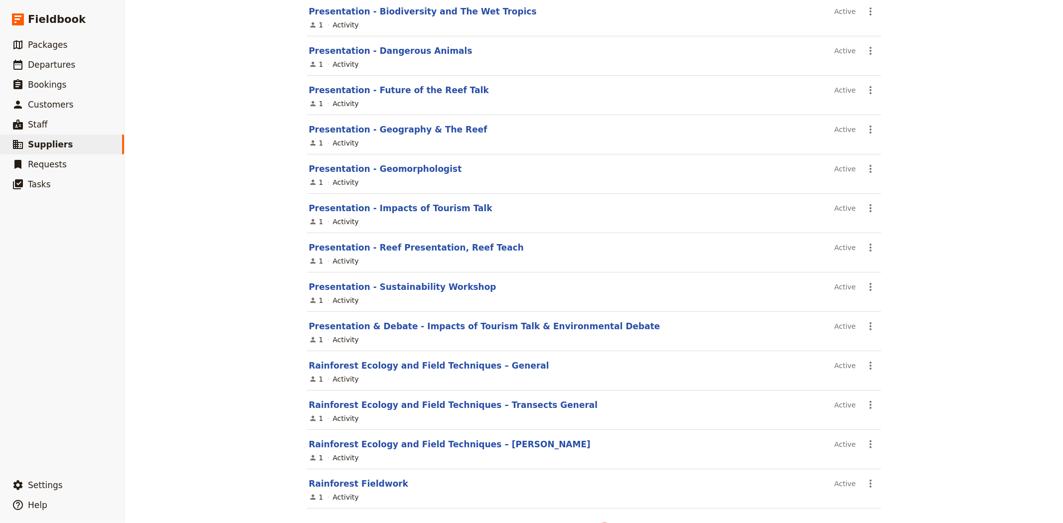
scroll to position [456, 0]
